Goal: Task Accomplishment & Management: Manage account settings

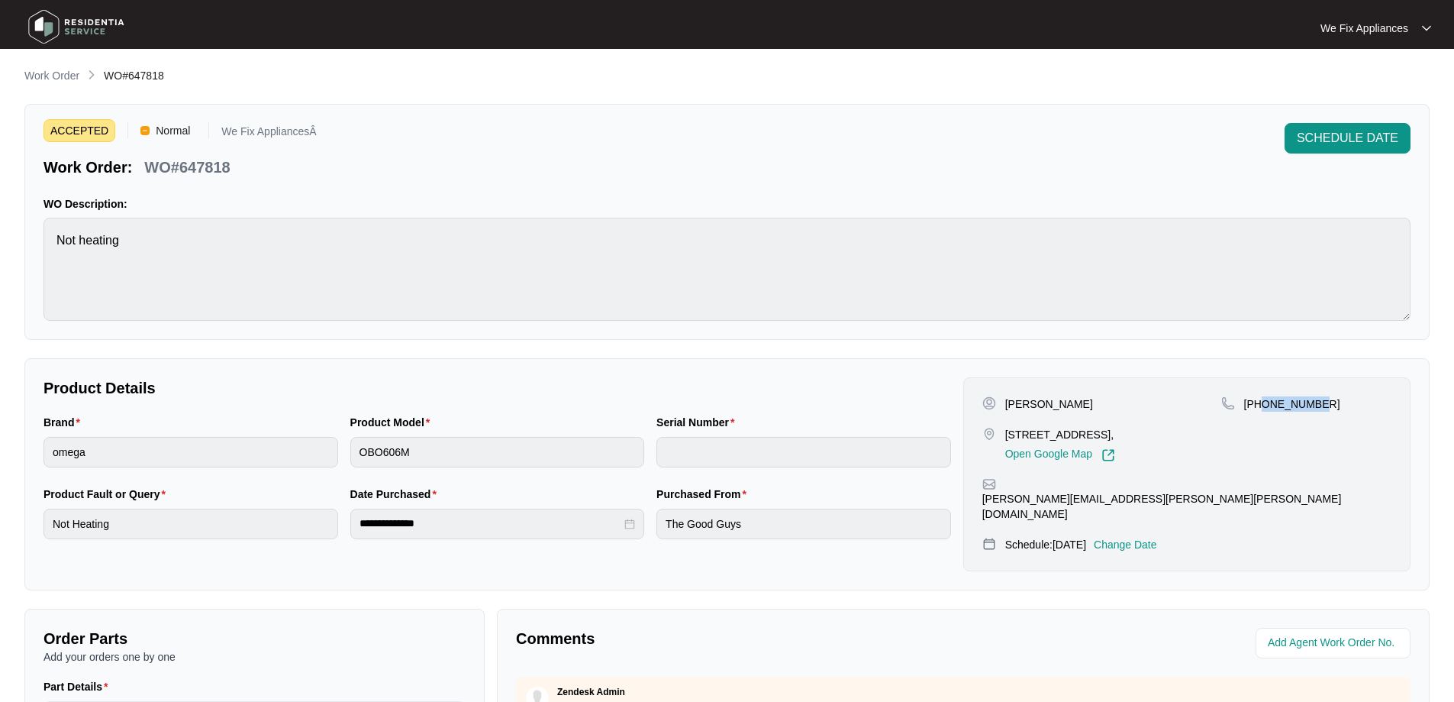
click at [97, 38] on img at bounding box center [76, 27] width 107 height 46
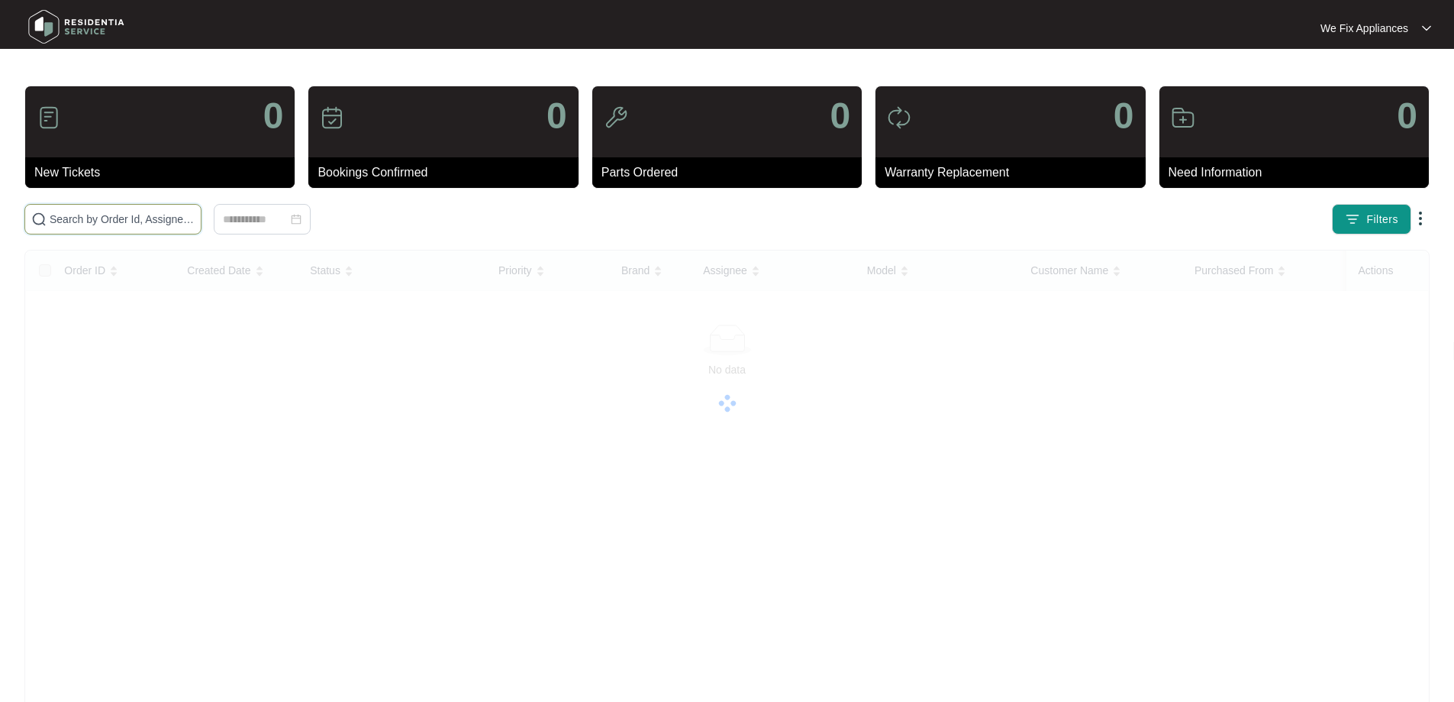
click at [169, 214] on input "text" at bounding box center [122, 219] width 145 height 17
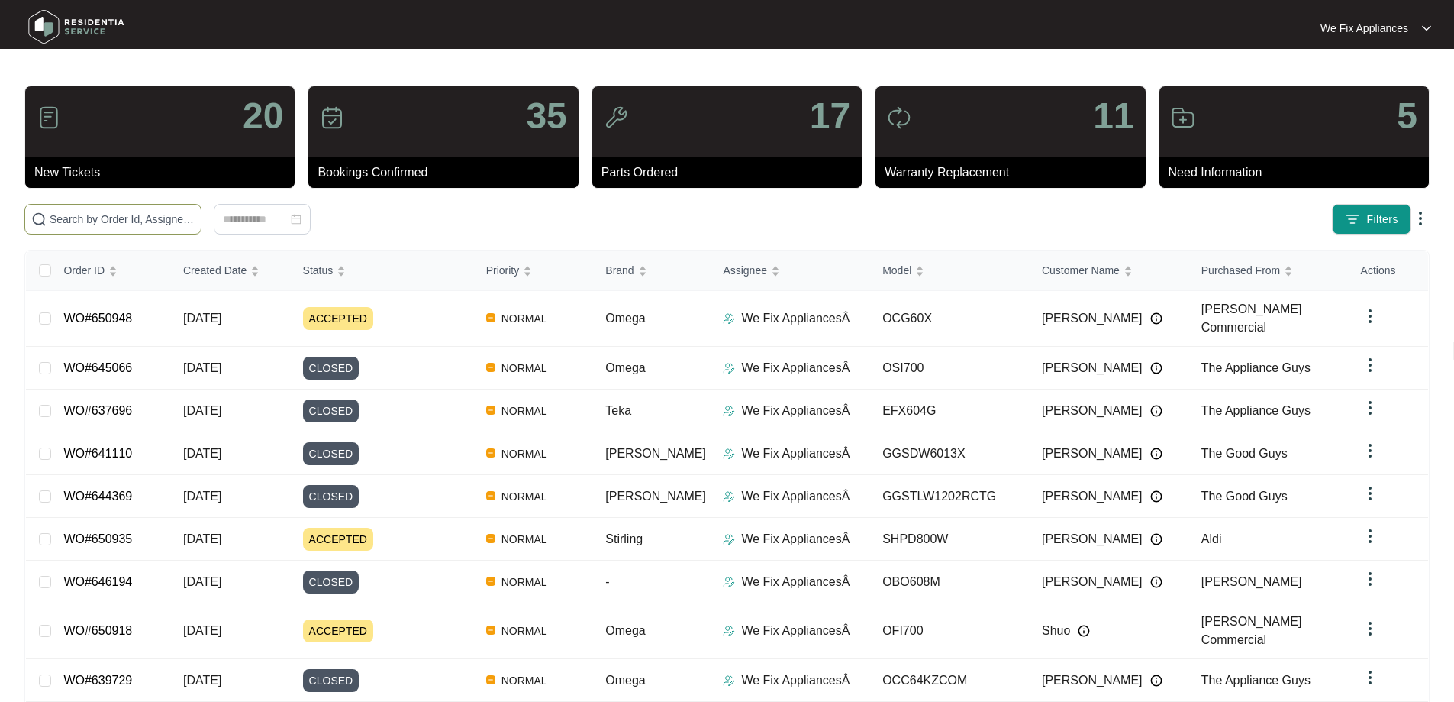
paste input "650918"
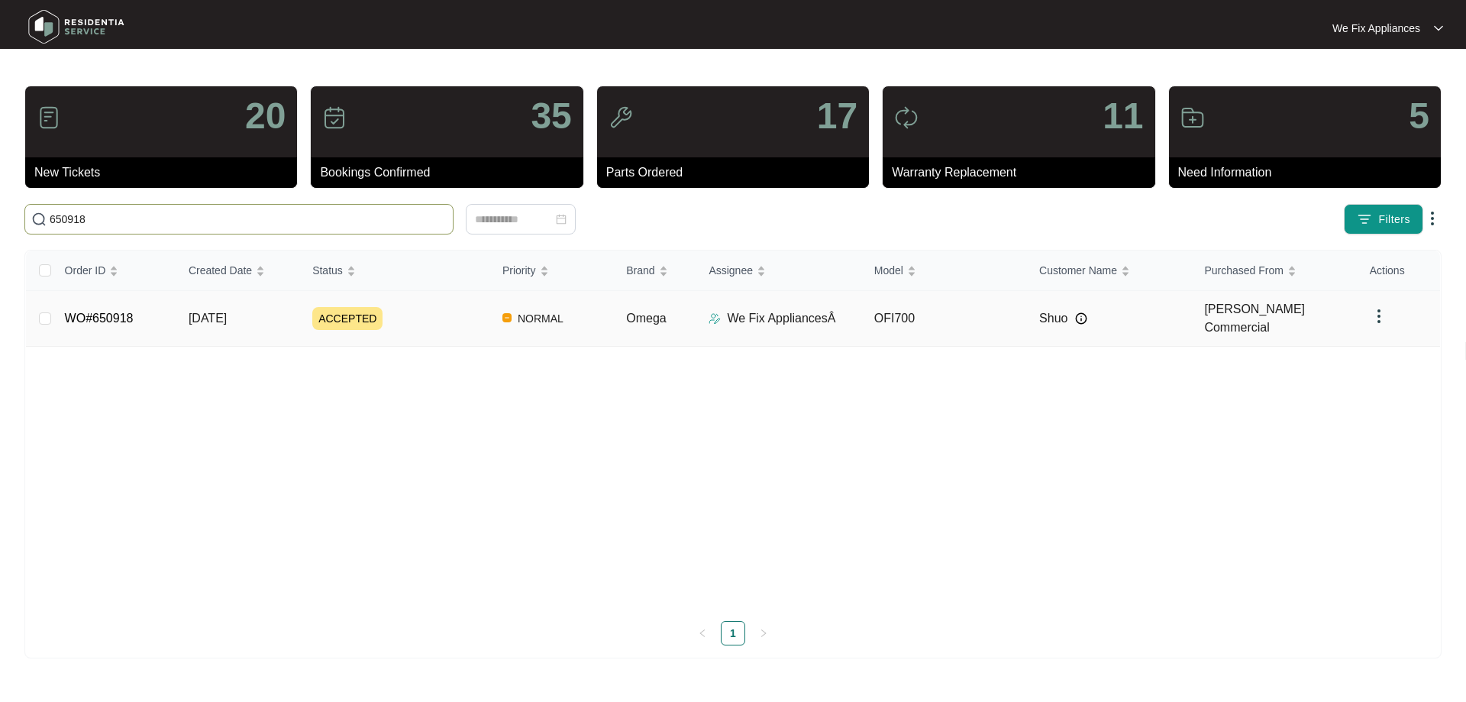
type input "650918"
click at [102, 312] on link "WO#650918" at bounding box center [99, 318] width 69 height 13
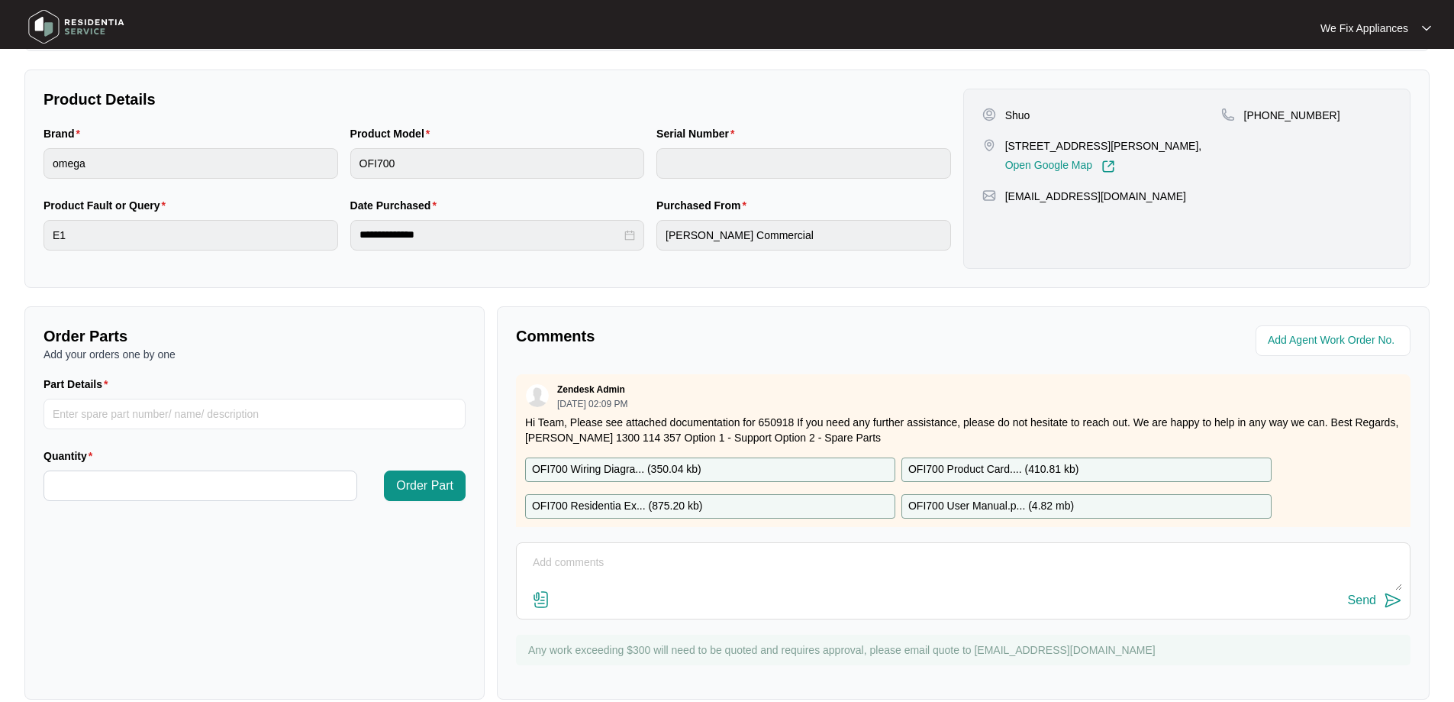
scroll to position [305, 0]
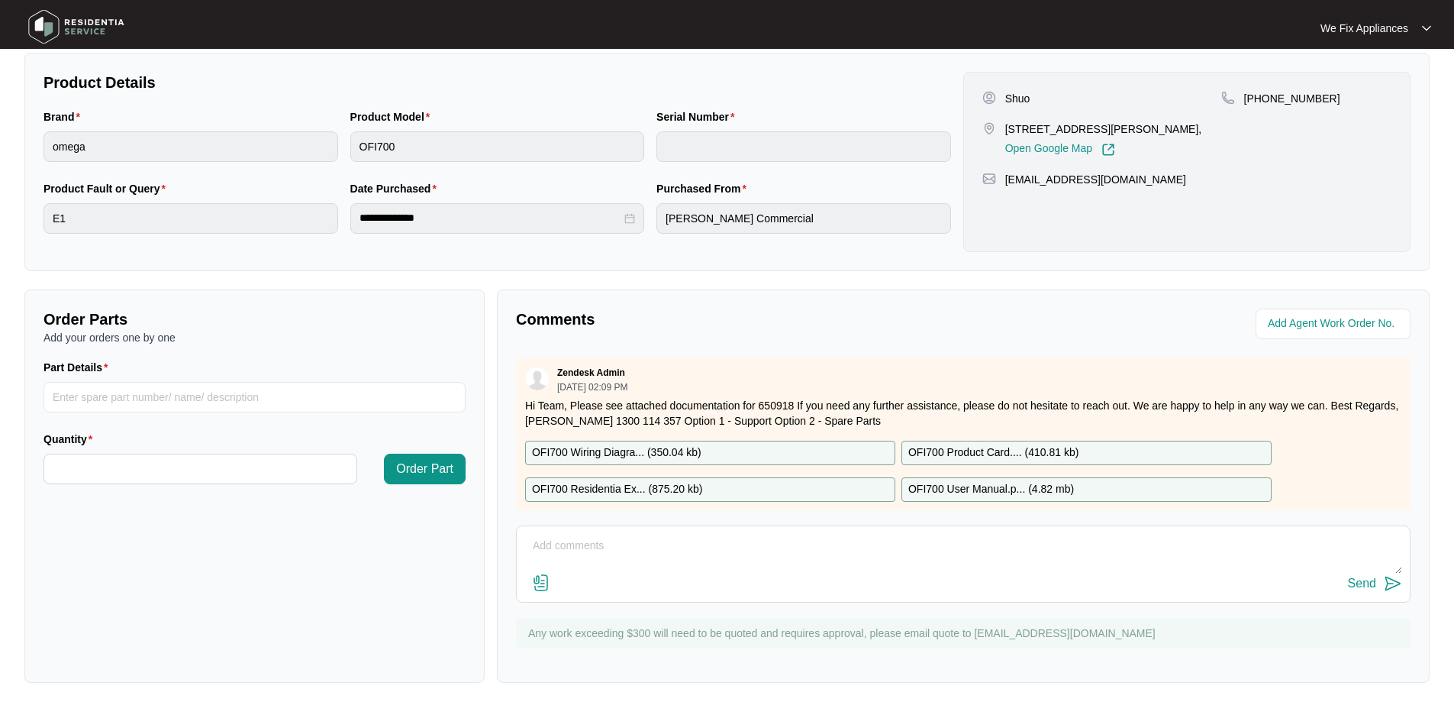
click at [734, 557] on textarea at bounding box center [964, 554] width 878 height 40
type textarea "Hi team, fyi- left message on both numbers thank you."
click at [1351, 588] on div "Send" at bounding box center [1362, 583] width 28 height 14
click at [86, 24] on img at bounding box center [76, 27] width 107 height 46
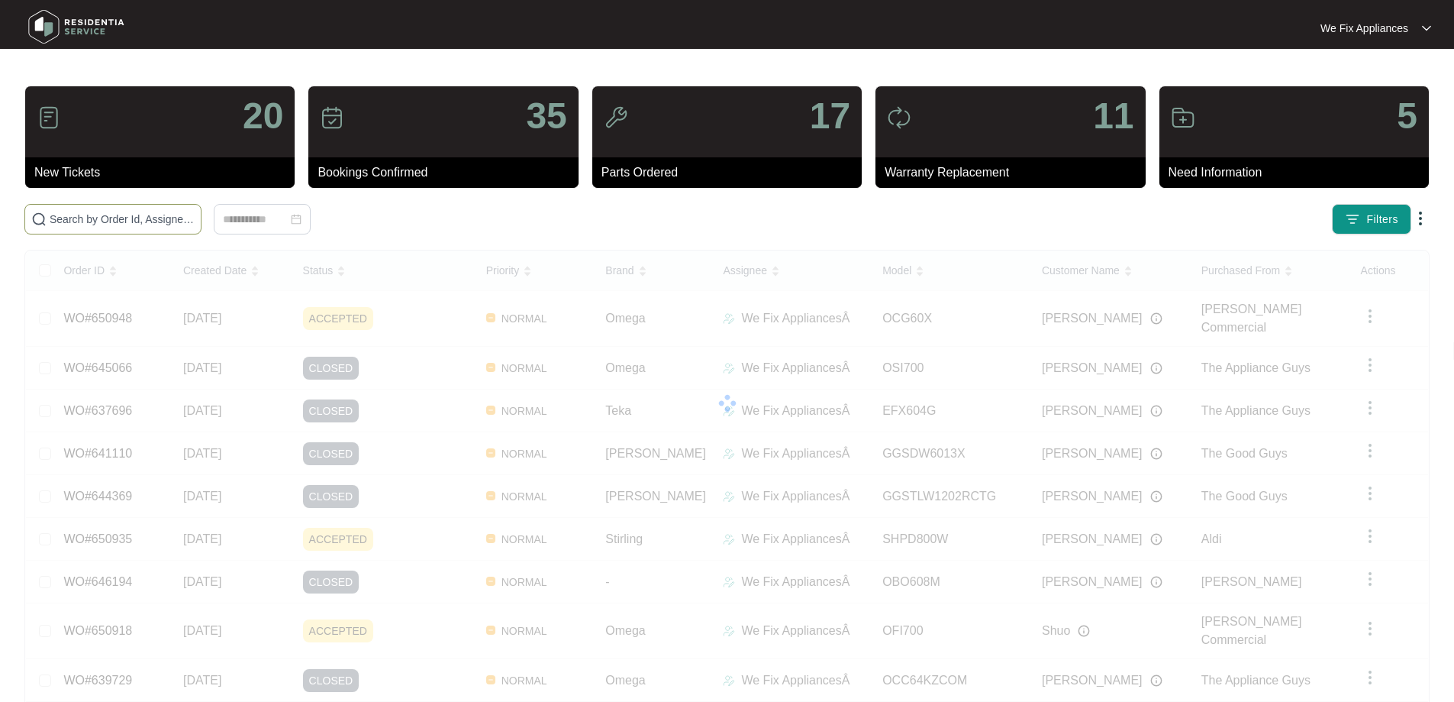
paste input "637504"
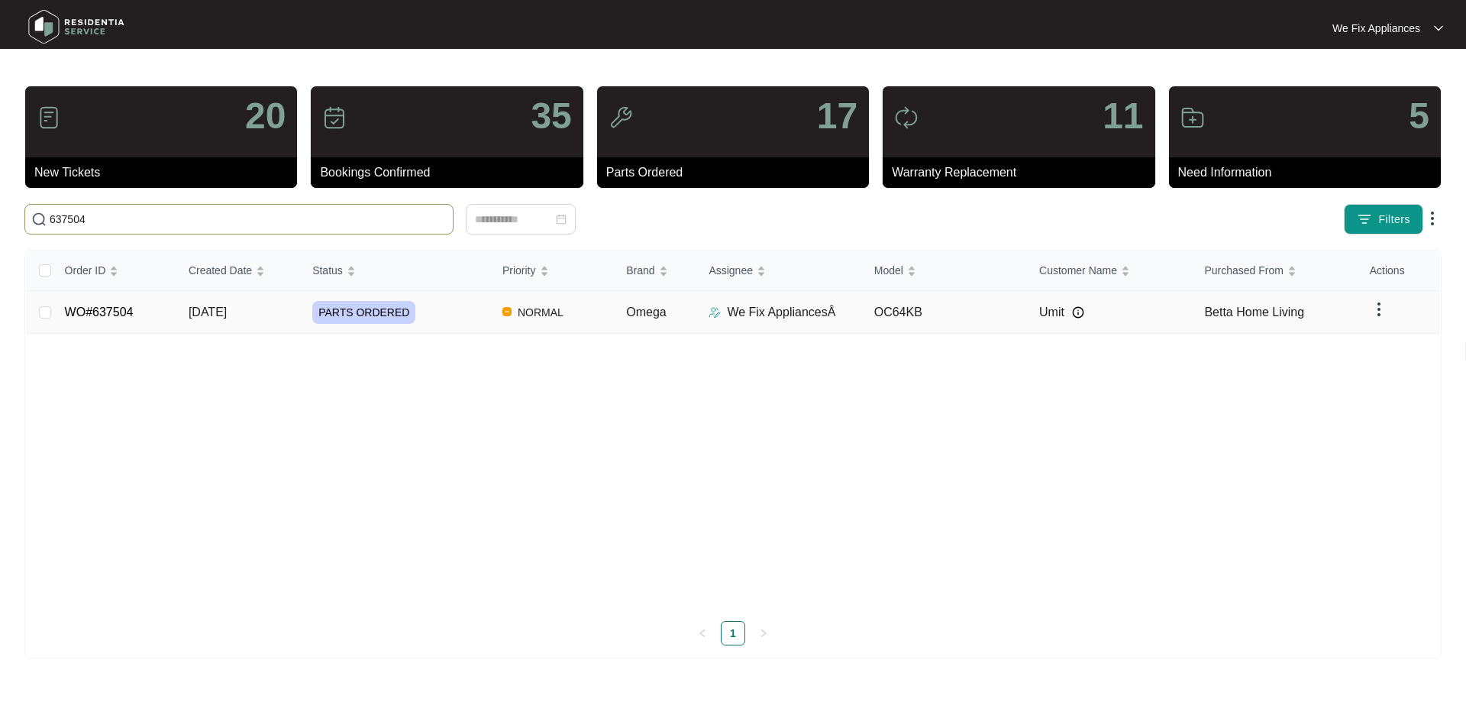
type input "637504"
click at [98, 312] on link "WO#637504" at bounding box center [99, 311] width 69 height 13
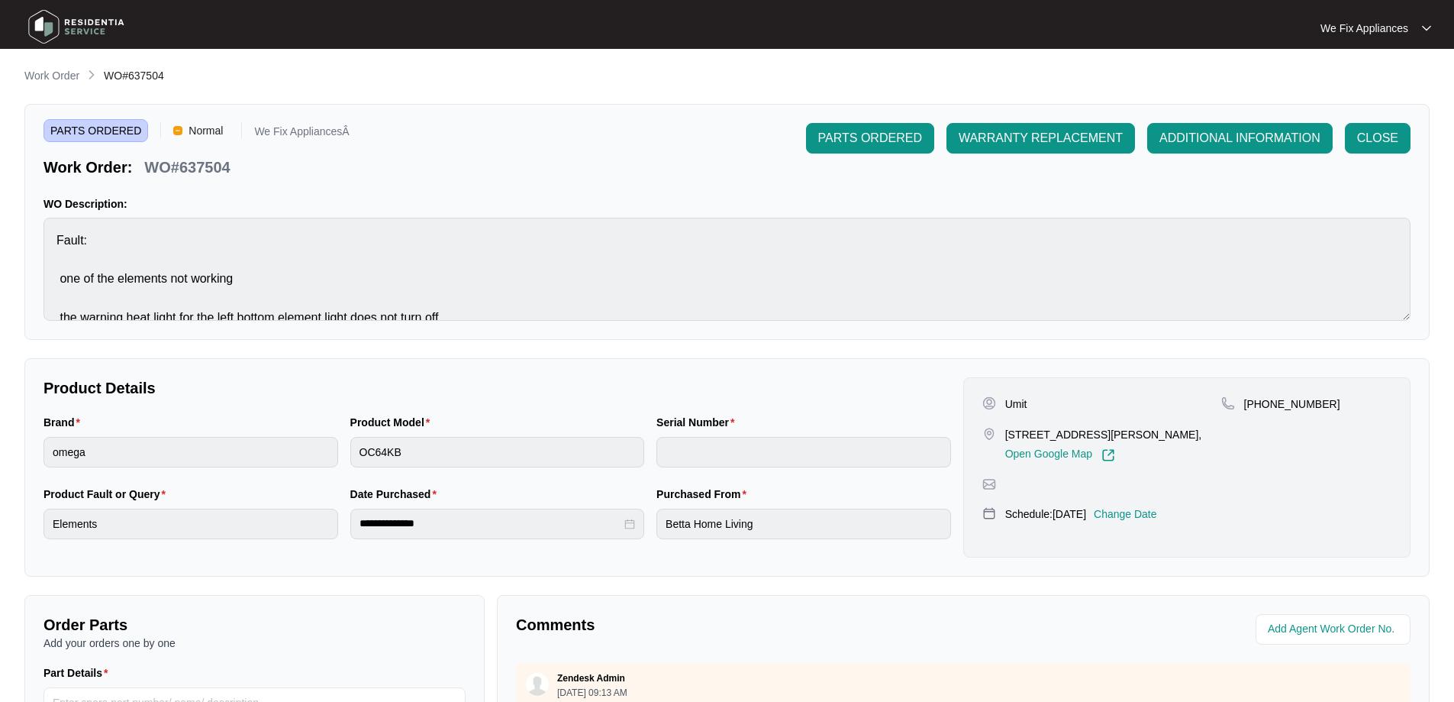
click at [1141, 521] on p "Change Date" at bounding box center [1125, 513] width 63 height 15
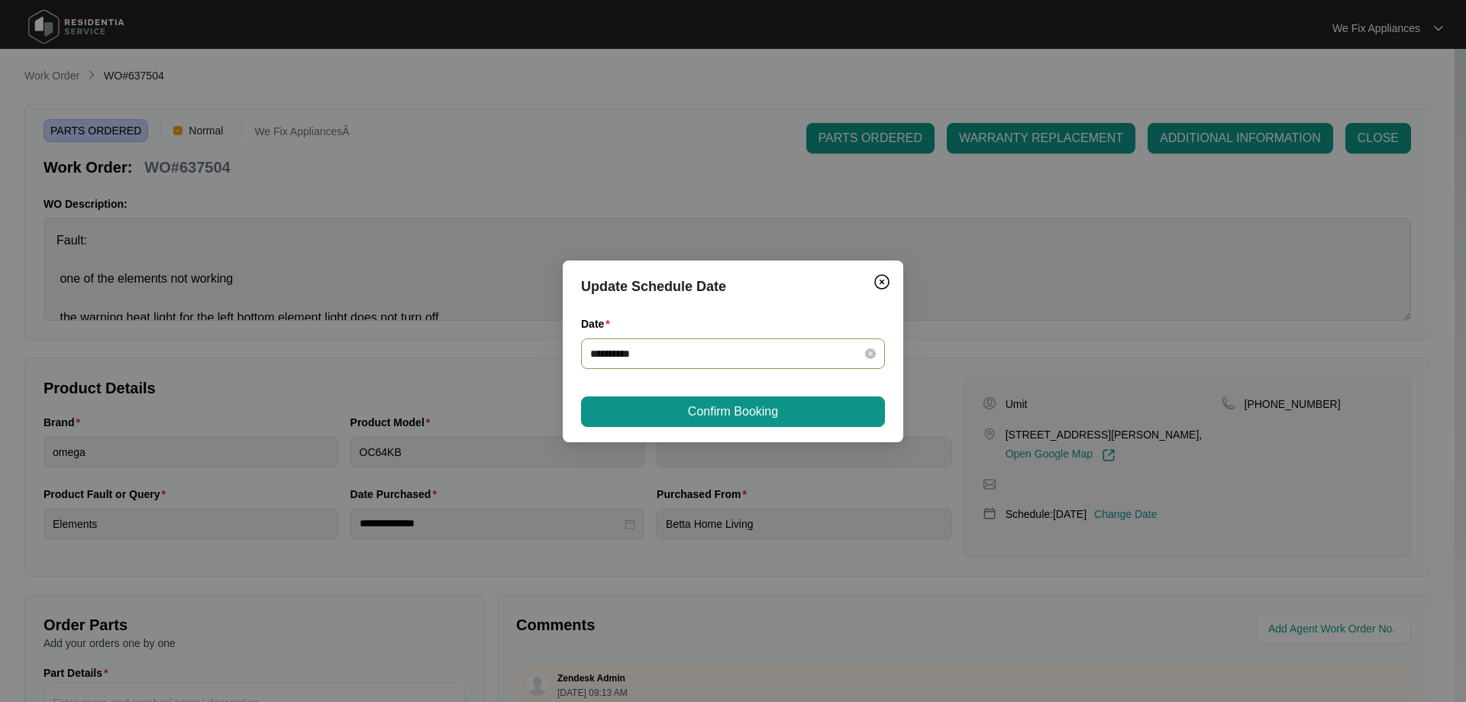
click at [725, 368] on div "**********" at bounding box center [733, 353] width 304 height 31
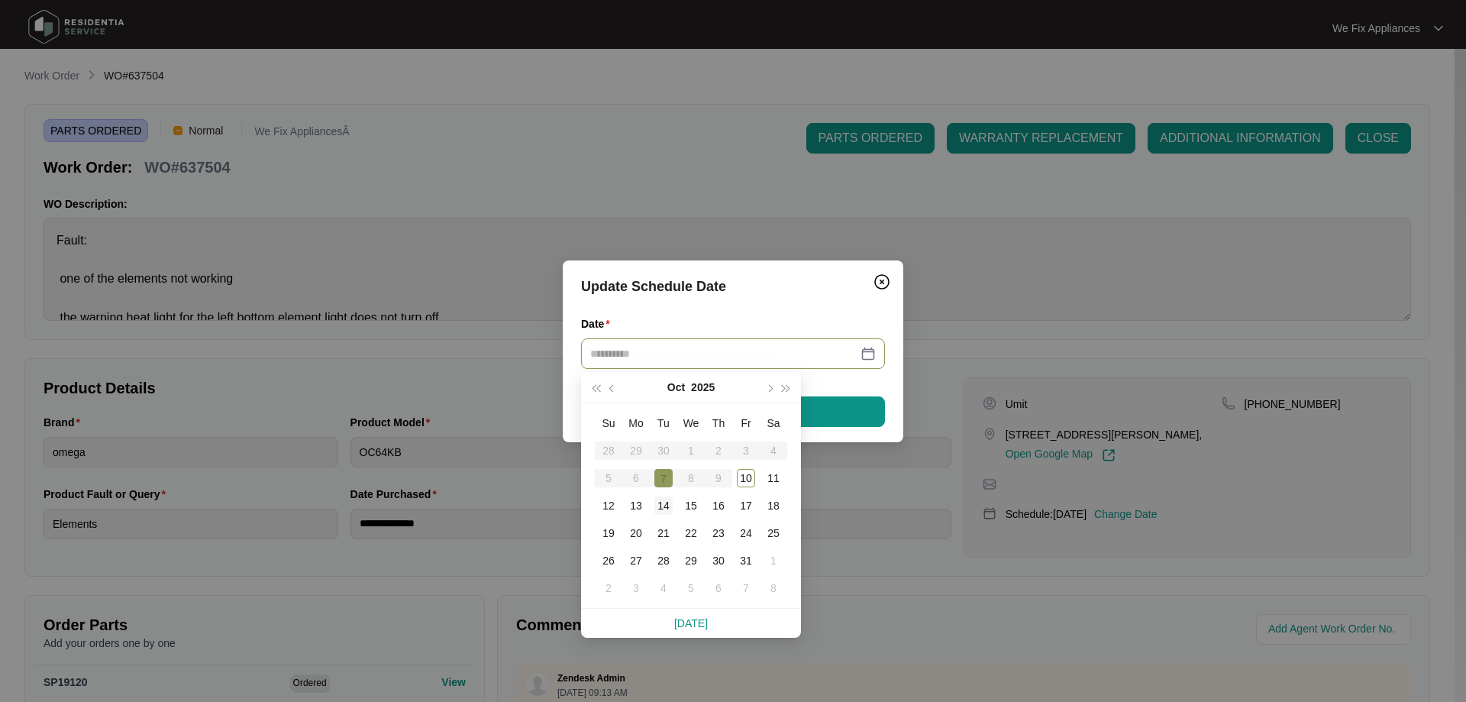
click at [661, 509] on div "14" at bounding box center [663, 505] width 18 height 18
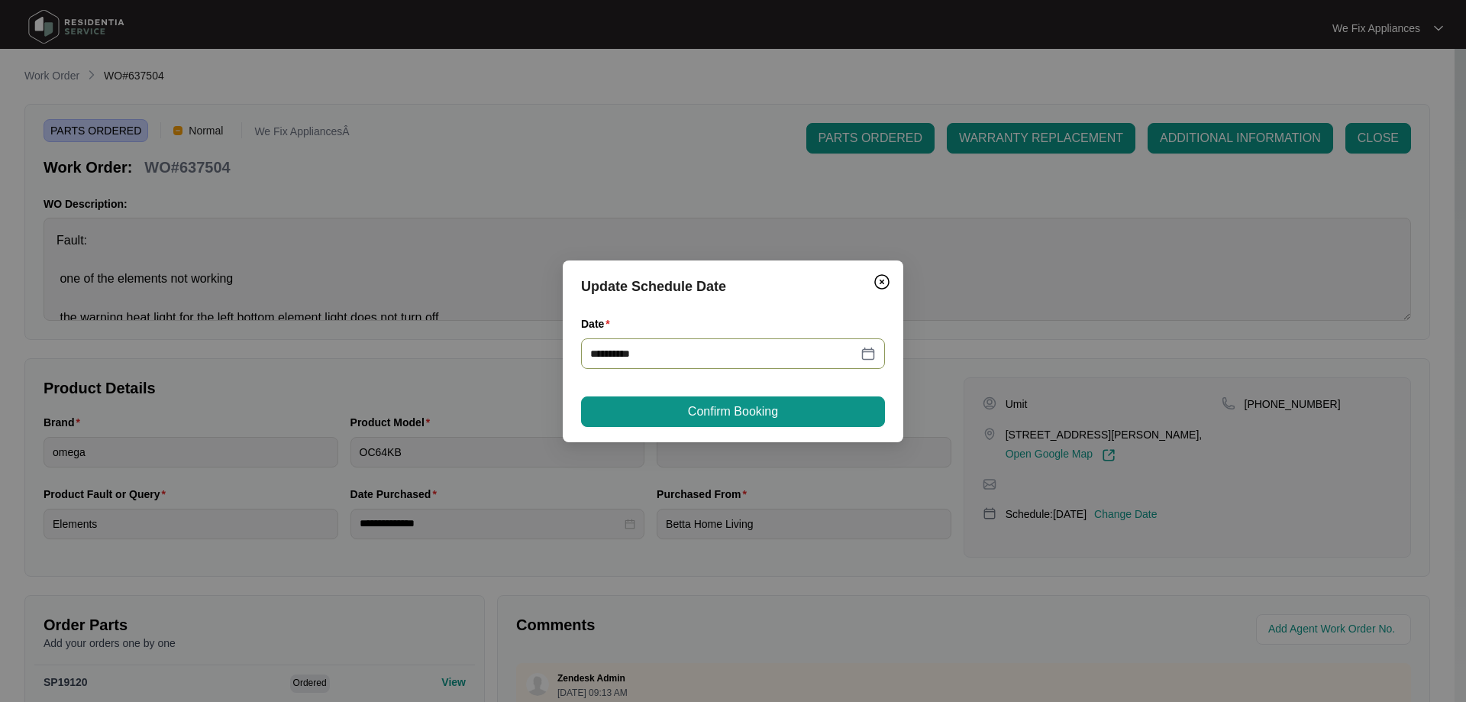
type input "**********"
click at [717, 404] on button "Confirm Booking" at bounding box center [733, 411] width 304 height 31
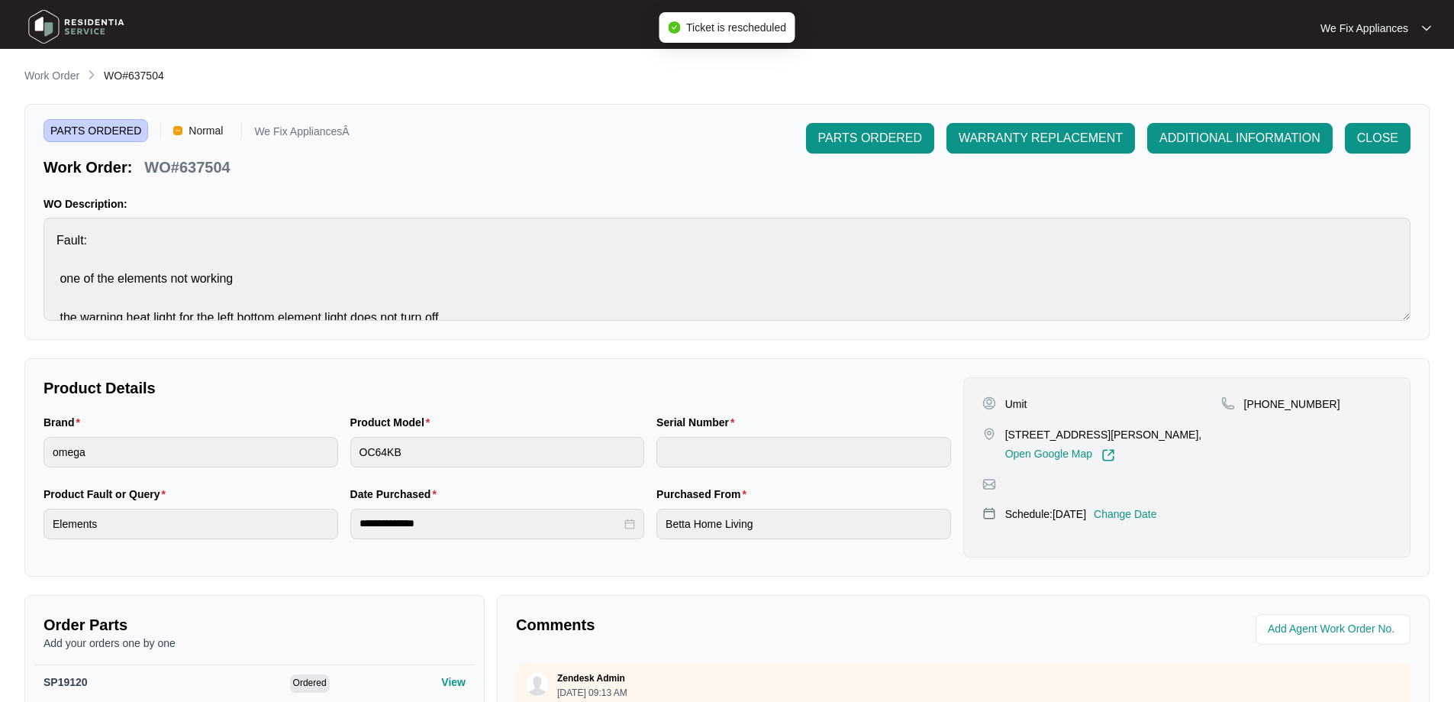
click at [105, 21] on img at bounding box center [76, 27] width 107 height 46
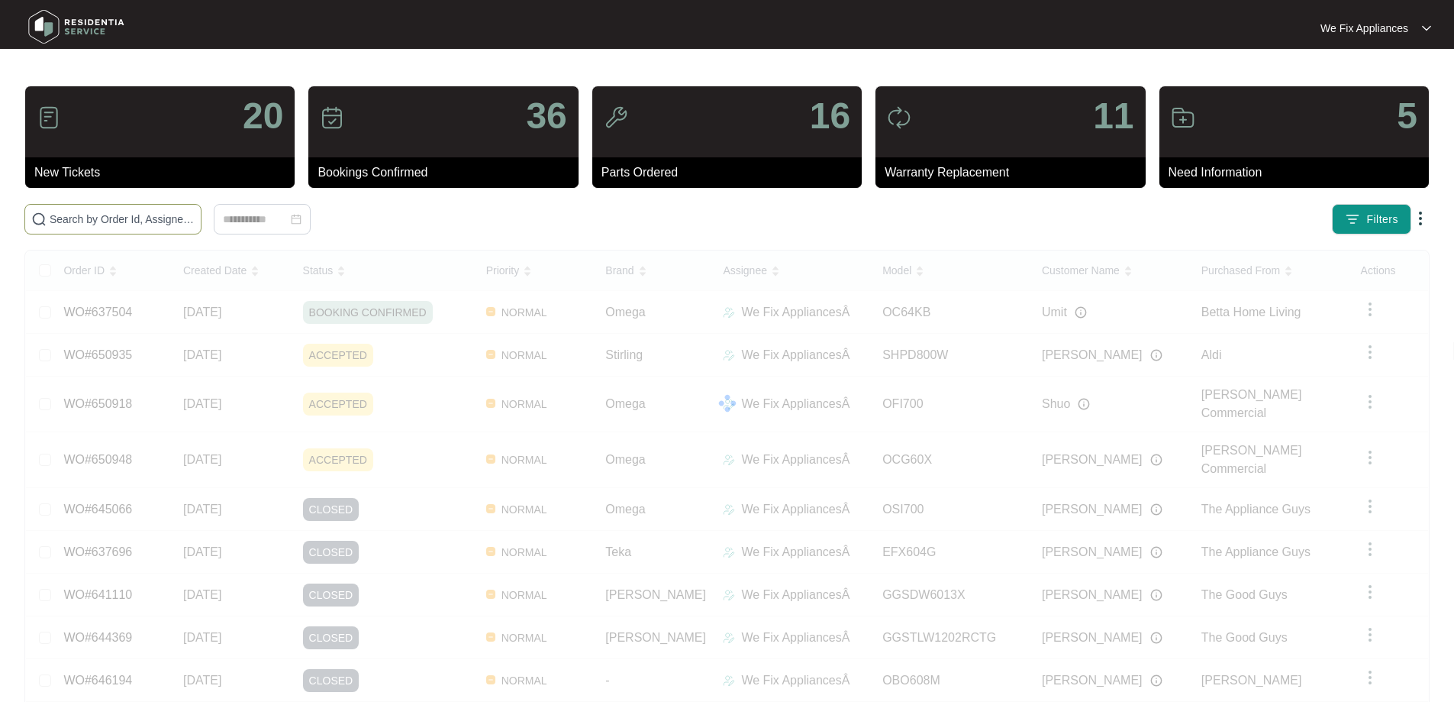
paste input "650628"
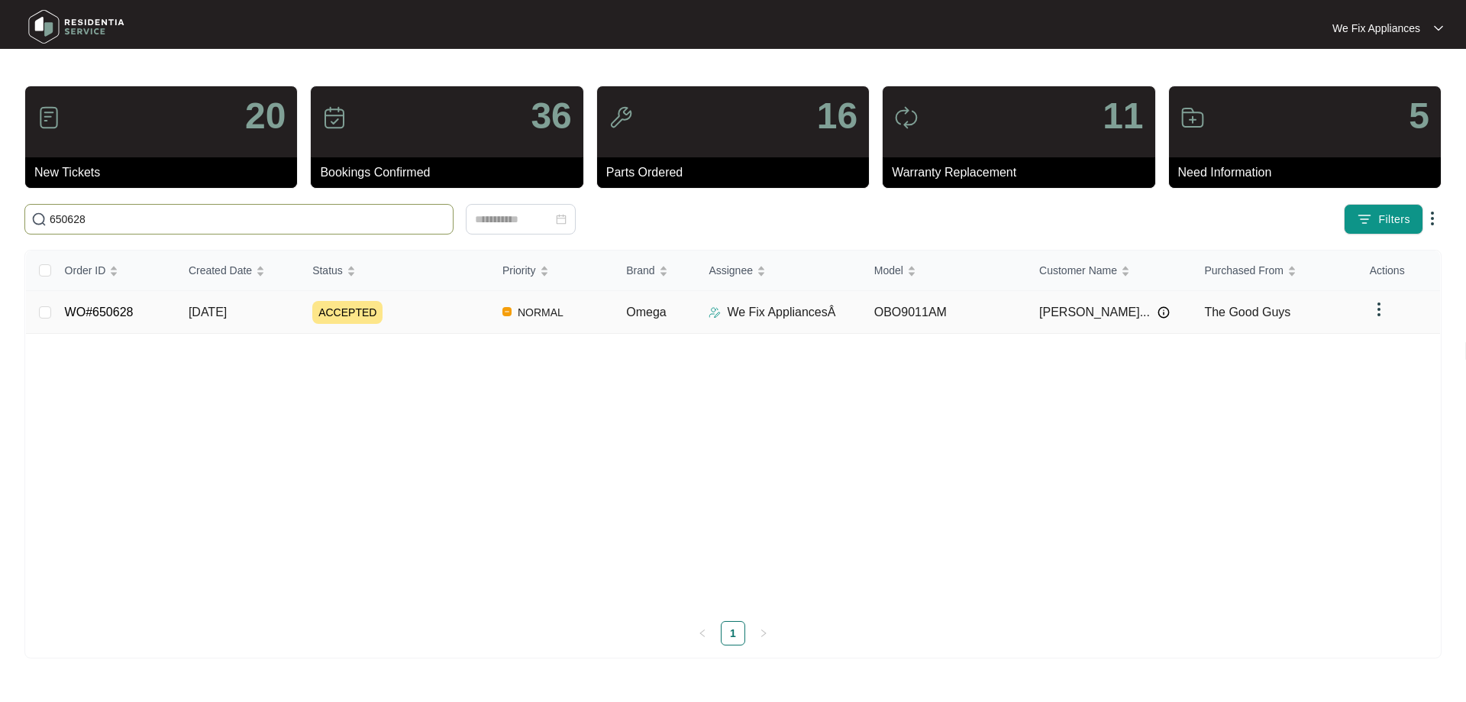
type input "650628"
click at [124, 309] on link "WO#650628" at bounding box center [99, 311] width 69 height 13
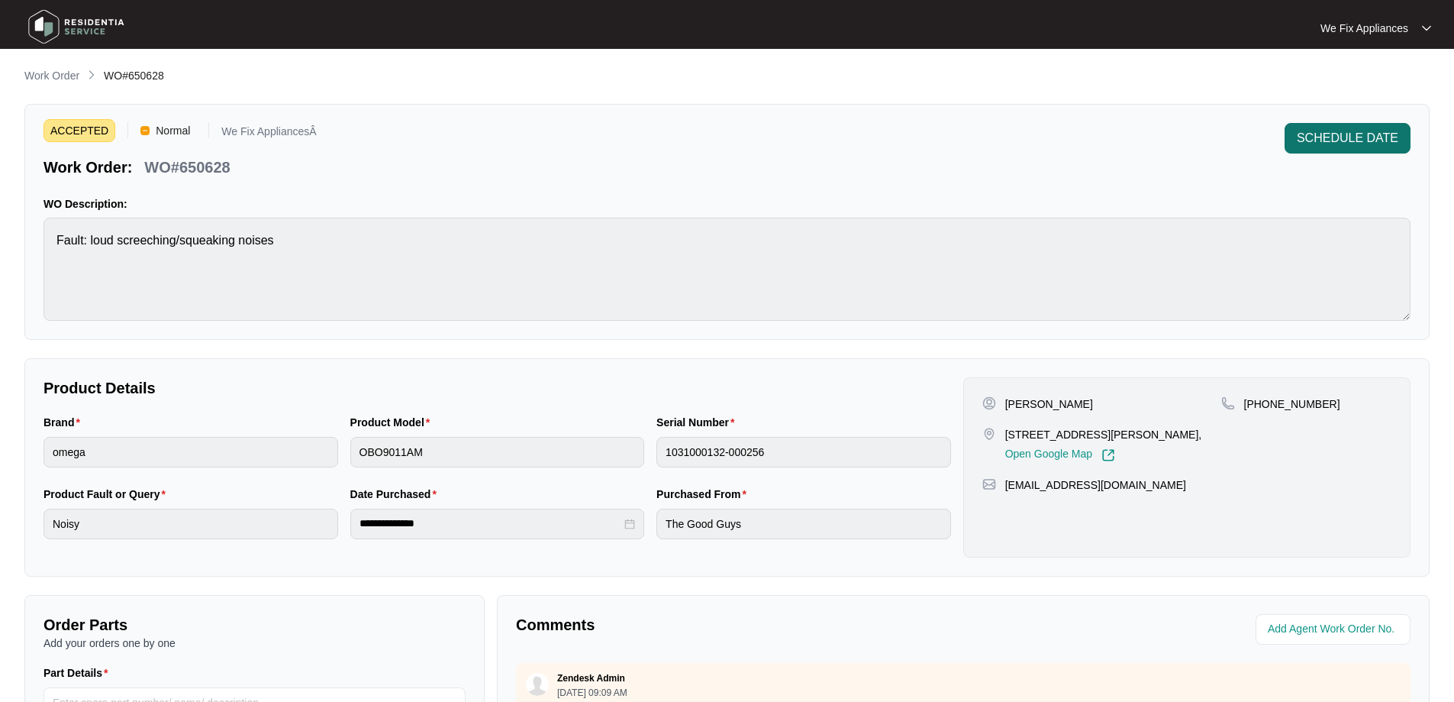
click at [1364, 136] on span "SCHEDULE DATE" at bounding box center [1348, 138] width 102 height 18
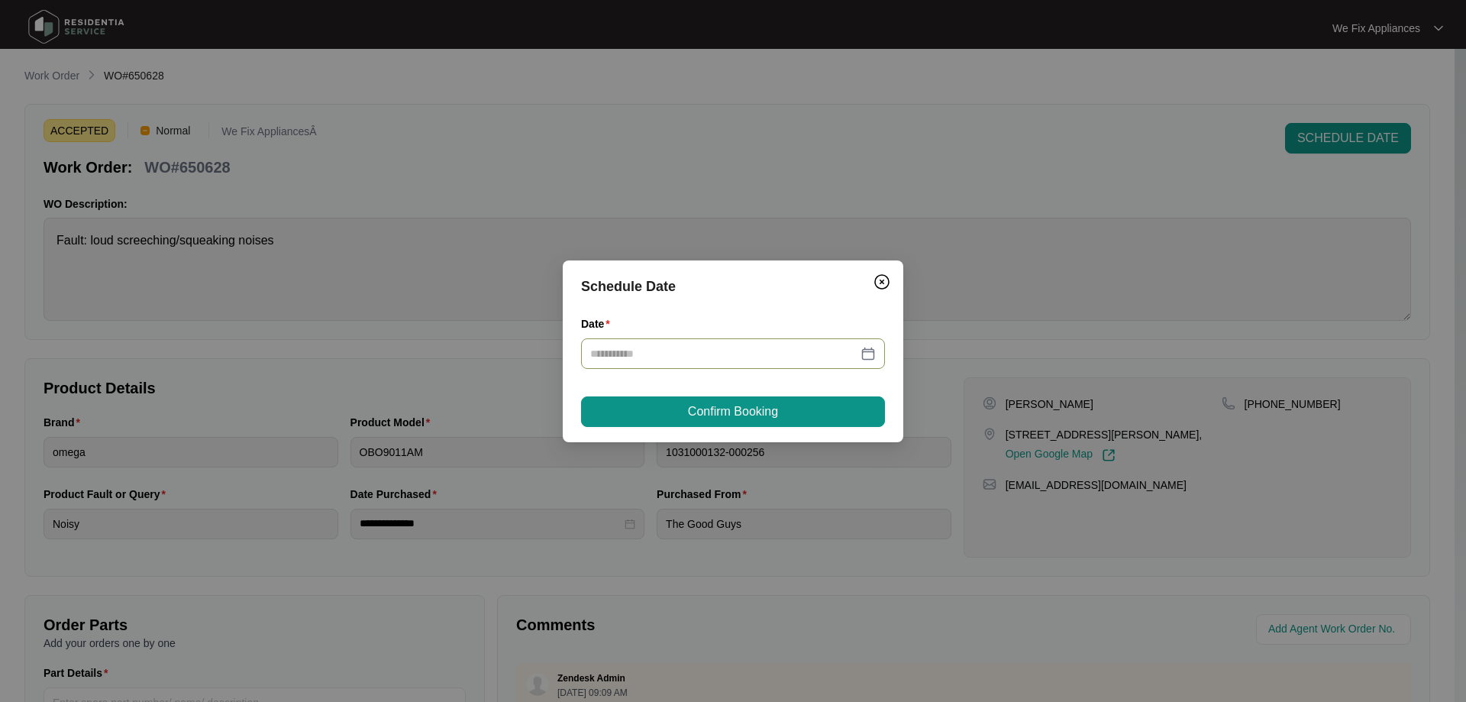
click at [731, 356] on input "Date" at bounding box center [723, 353] width 267 height 17
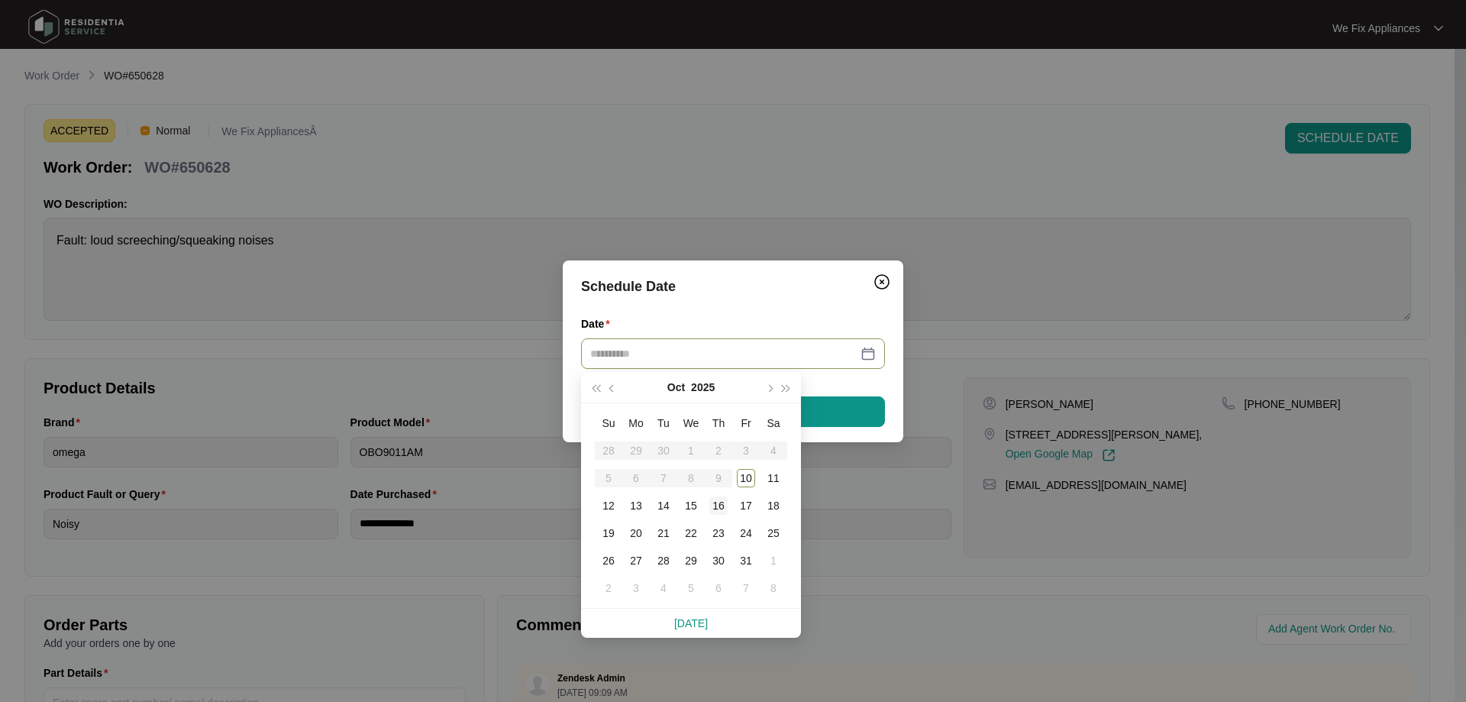
click at [725, 506] on div "16" at bounding box center [718, 505] width 18 height 18
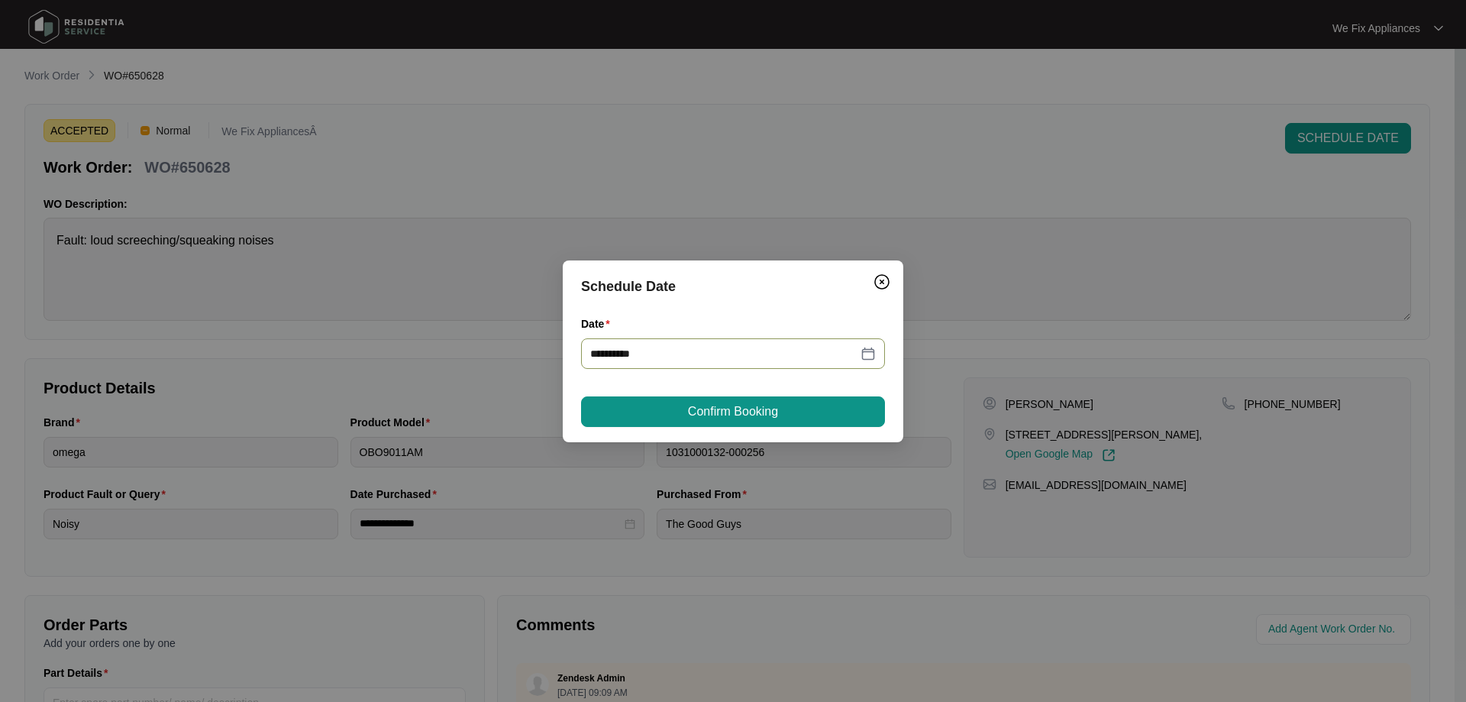
type input "**********"
click at [751, 419] on span "Confirm Booking" at bounding box center [733, 411] width 90 height 18
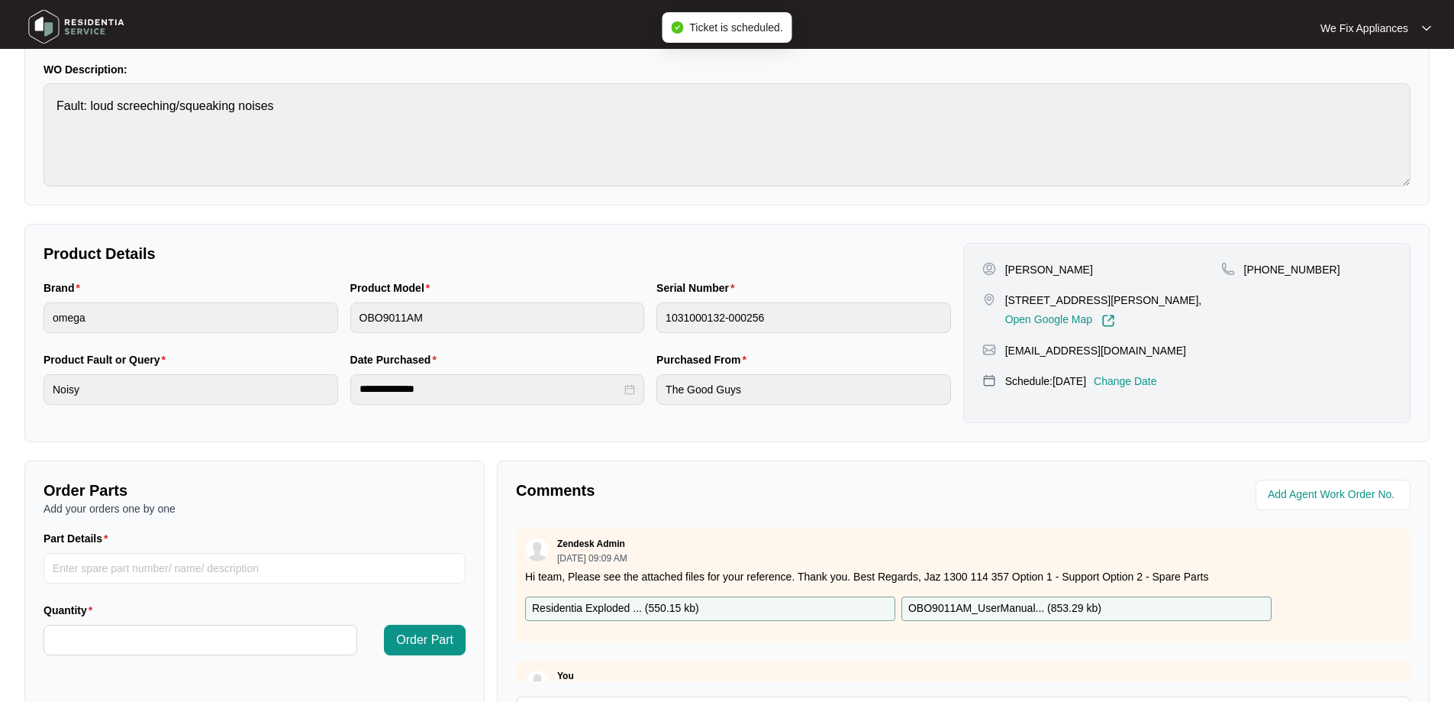
scroll to position [305, 0]
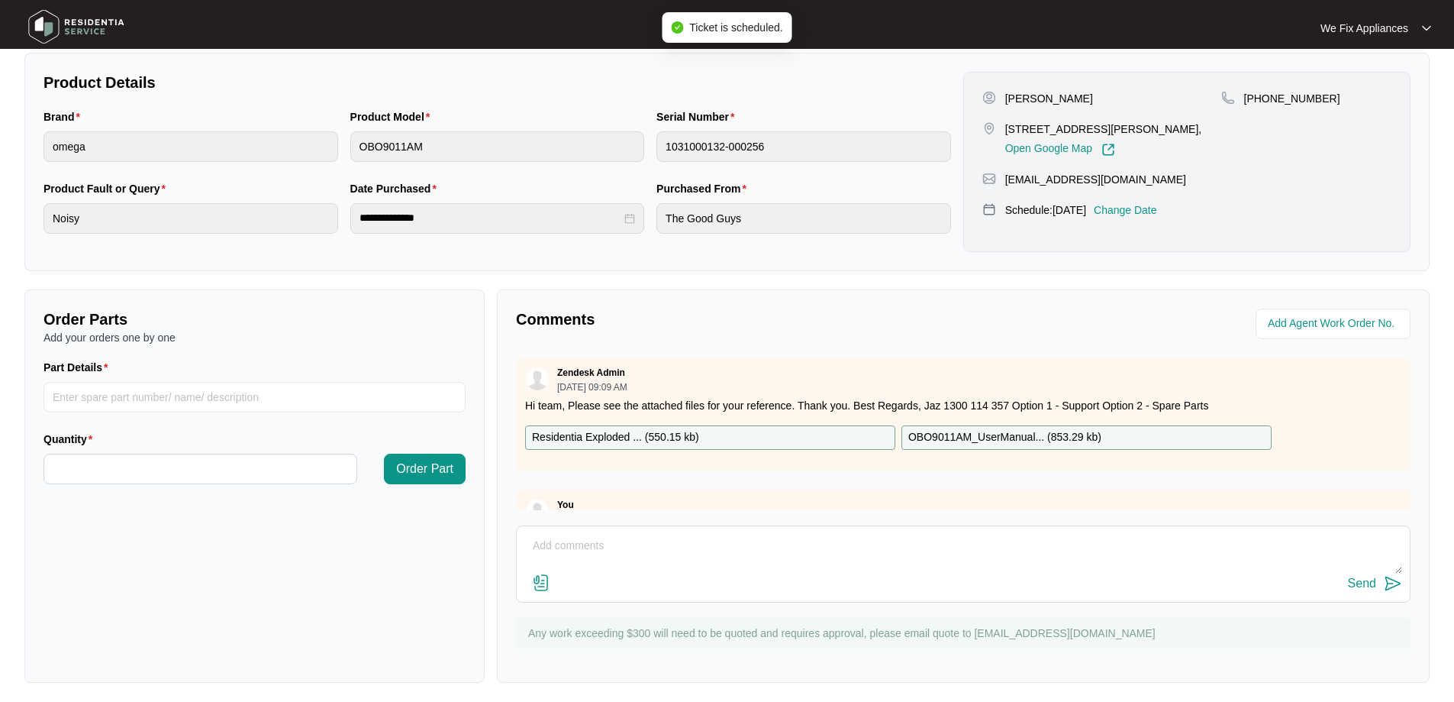
drag, startPoint x: 638, startPoint y: 515, endPoint x: 619, endPoint y: 549, distance: 39.3
click at [619, 549] on div "Comments Zendesk Admin [DATE] 09:09 AM Hi team, Please see the attached files f…" at bounding box center [963, 485] width 933 height 393
click at [619, 549] on textarea at bounding box center [964, 554] width 878 height 40
type textarea "Hi guys, customer requested [DATE] thank you."
click at [1354, 580] on div "Send" at bounding box center [1362, 583] width 28 height 14
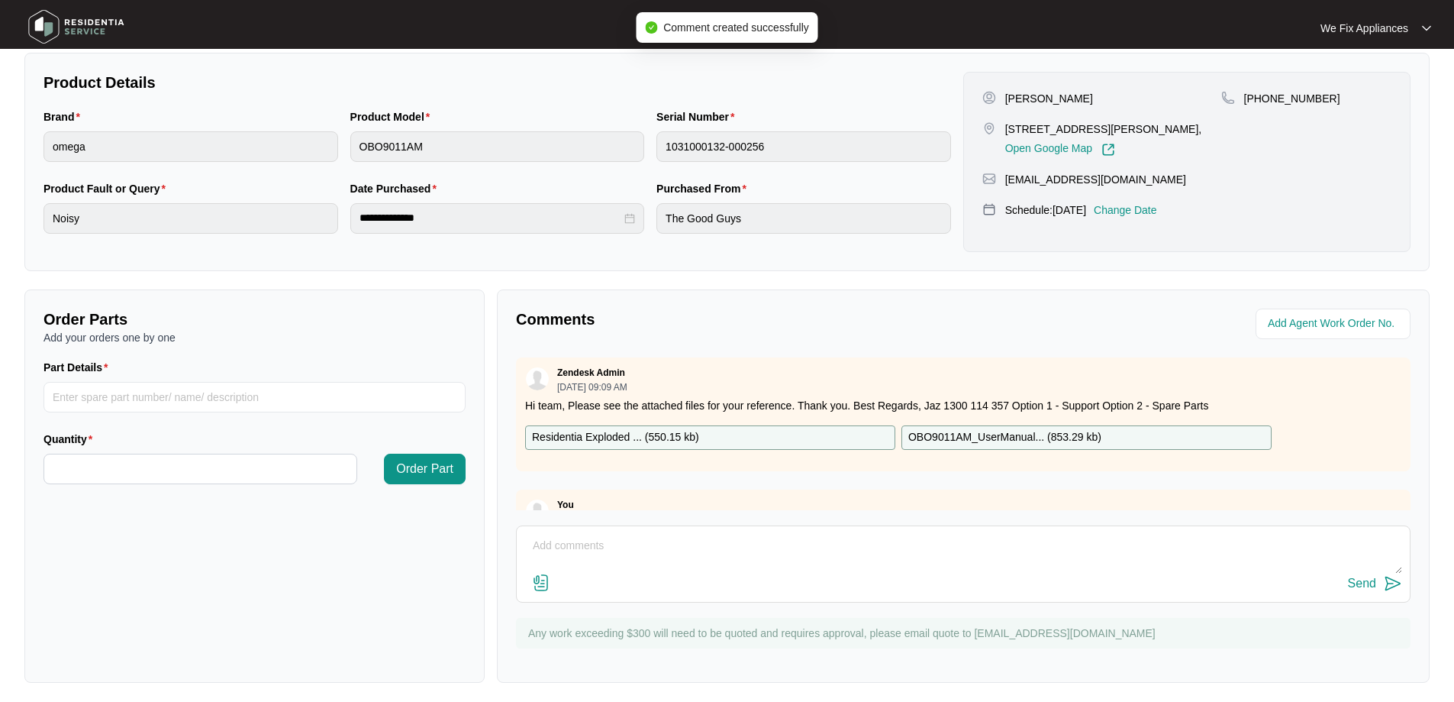
click at [69, 24] on img at bounding box center [76, 27] width 107 height 46
